Goal: Transaction & Acquisition: Purchase product/service

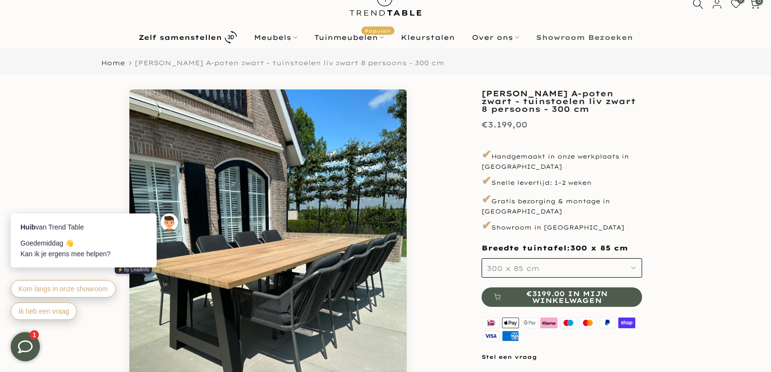
scroll to position [49, 0]
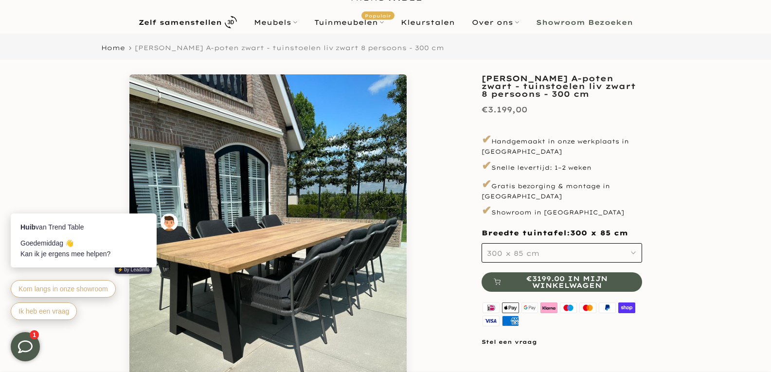
click at [638, 247] on button "300 x 85 cm" at bounding box center [561, 252] width 160 height 19
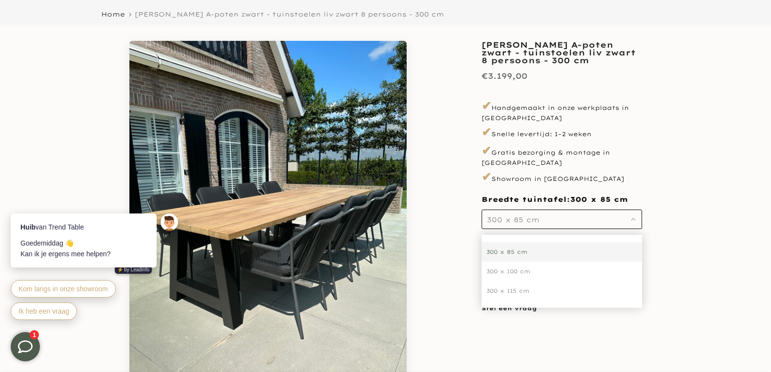
scroll to position [97, 0]
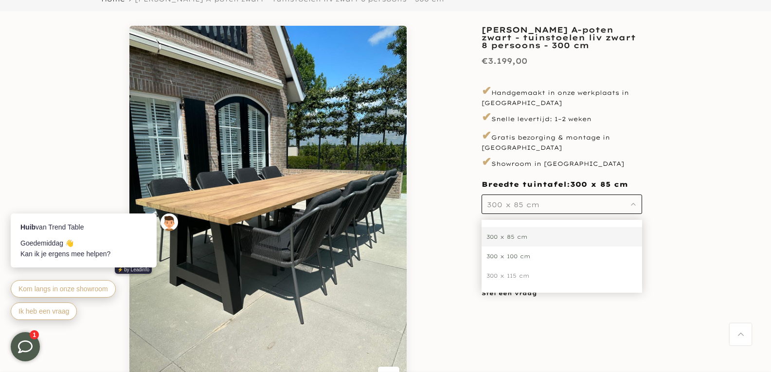
click at [529, 250] on div "300 x 100 cm" at bounding box center [561, 256] width 160 height 19
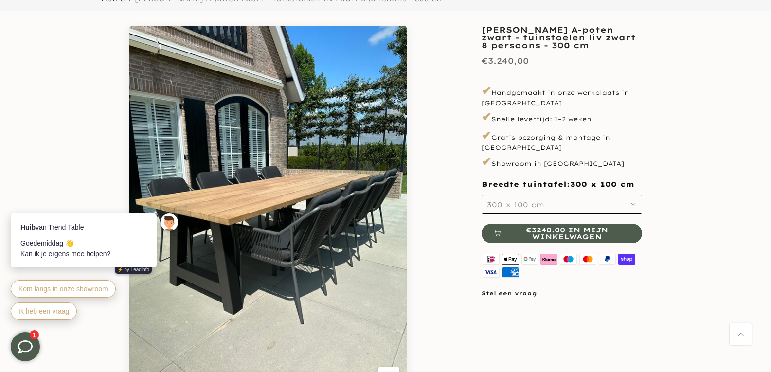
click at [597, 195] on button "300 x 100 cm" at bounding box center [561, 204] width 160 height 19
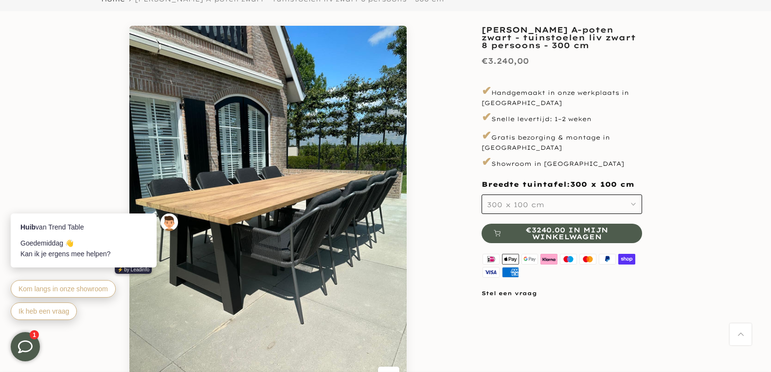
click at [631, 198] on button "300 x 100 cm" at bounding box center [561, 204] width 160 height 19
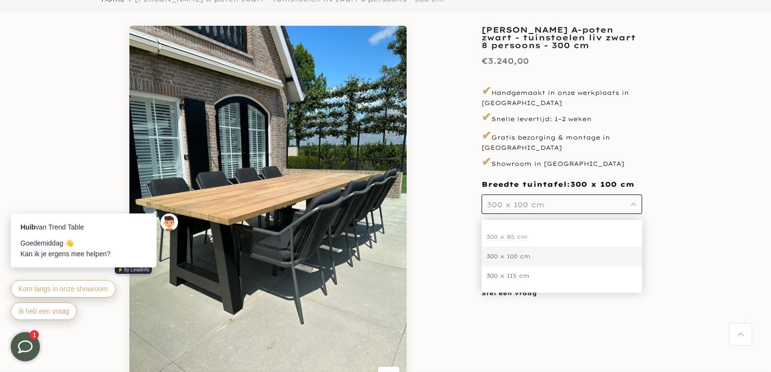
click at [588, 266] on div "300 x 115 cm" at bounding box center [561, 275] width 160 height 19
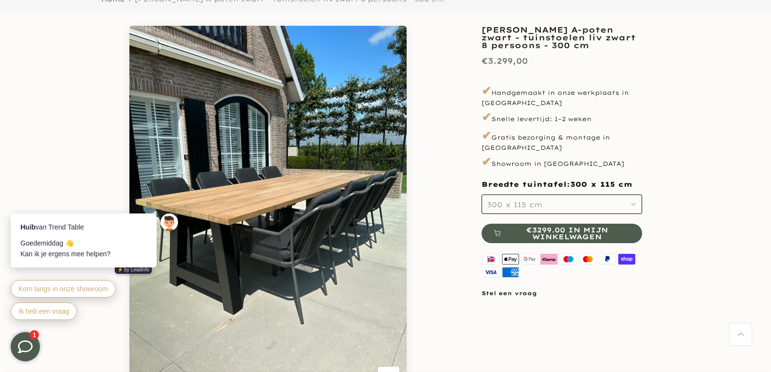
click at [623, 195] on button "300 x 115 cm" at bounding box center [561, 204] width 160 height 19
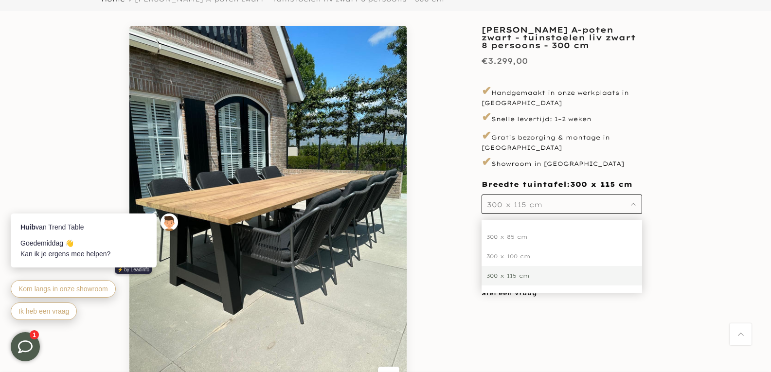
click at [552, 247] on div "300 x 100 cm" at bounding box center [561, 256] width 160 height 19
